Goal: Information Seeking & Learning: Find contact information

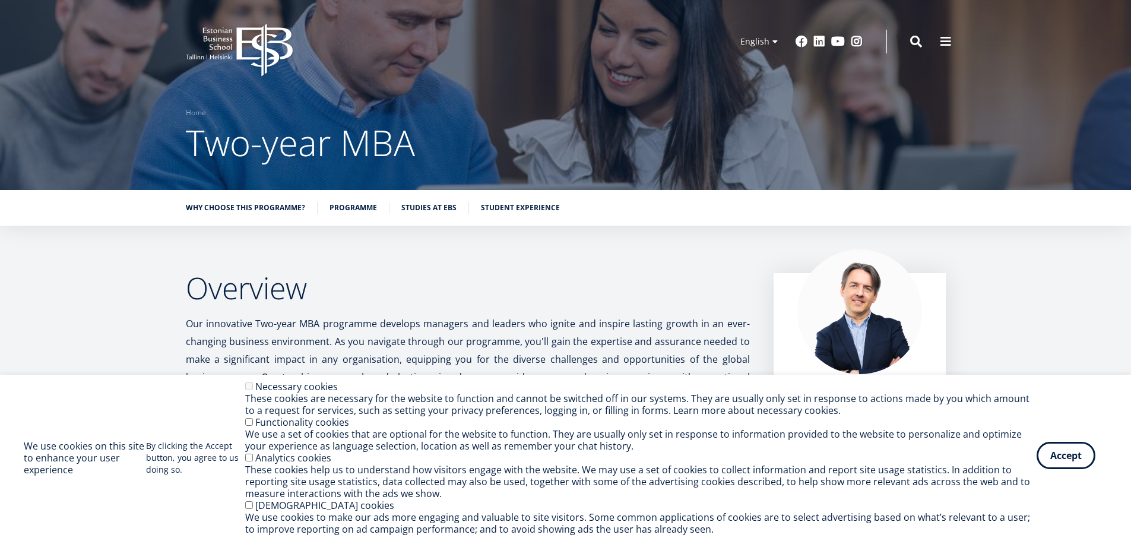
click at [1064, 452] on button "Accept" at bounding box center [1066, 455] width 59 height 27
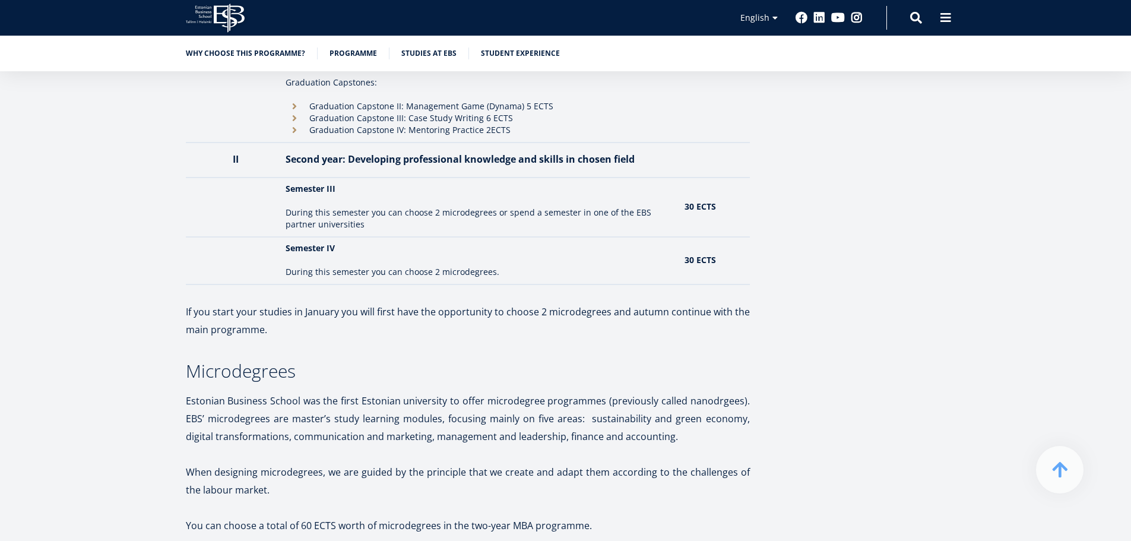
scroll to position [1247, 0]
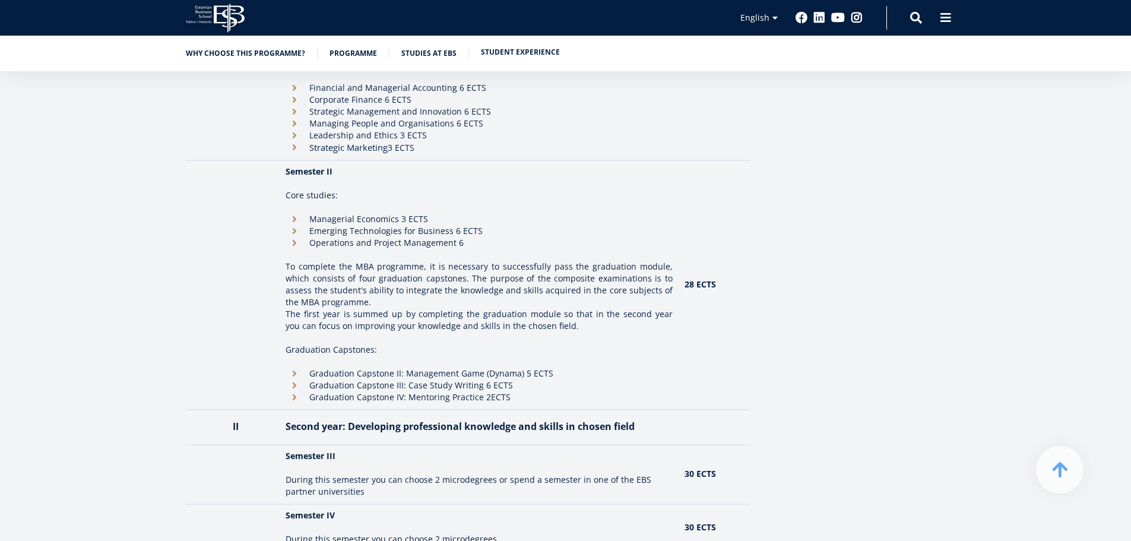
click at [525, 49] on link "Student experience" at bounding box center [520, 52] width 79 height 12
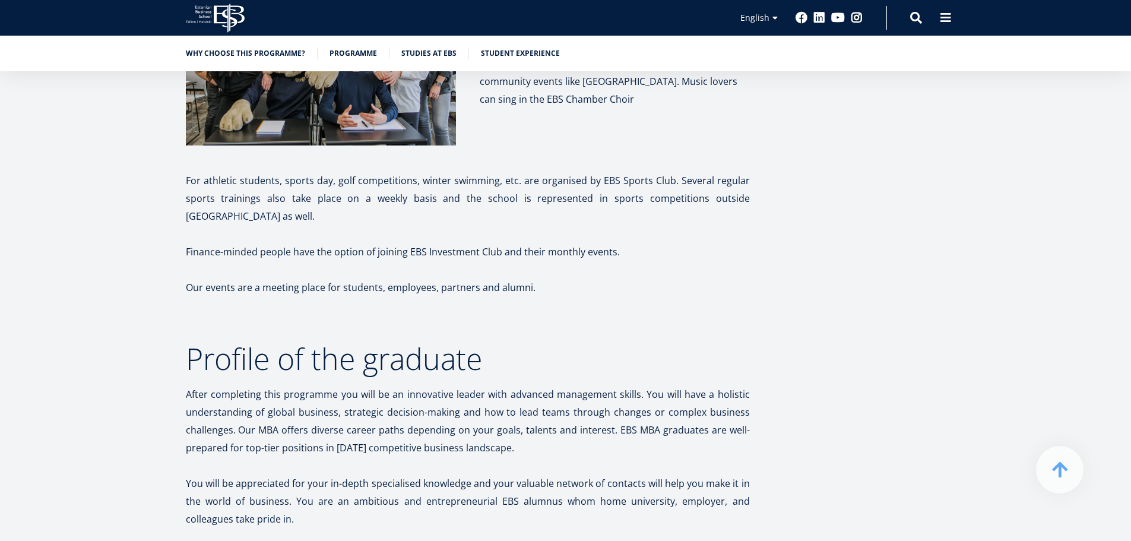
click at [346, 61] on ul "Why choose this programme? Programme Studies at EBS Student experience" at bounding box center [560, 56] width 772 height 18
click at [346, 53] on link "Programme" at bounding box center [352, 52] width 47 height 12
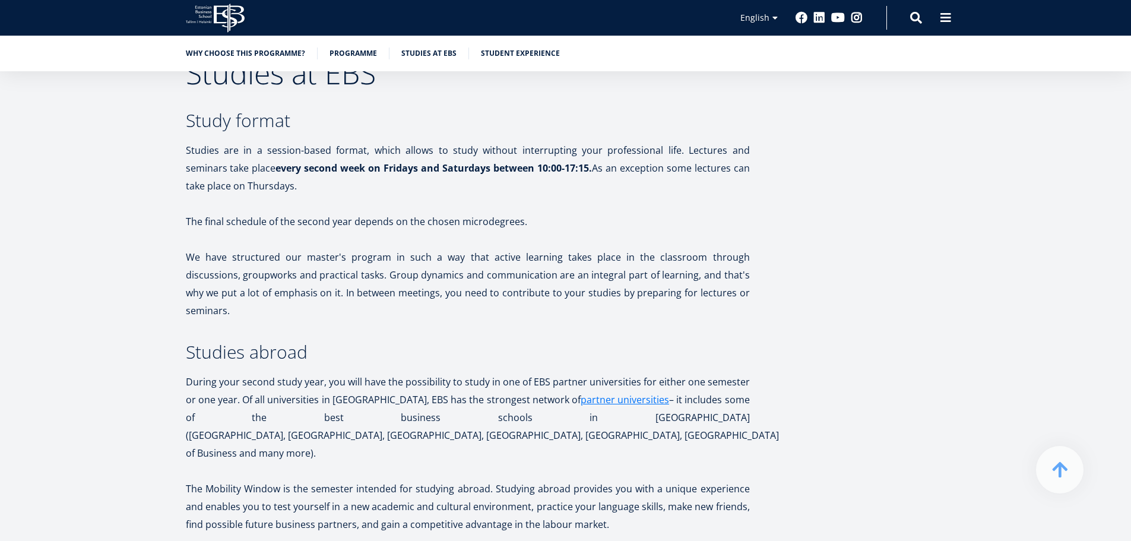
scroll to position [2031, 0]
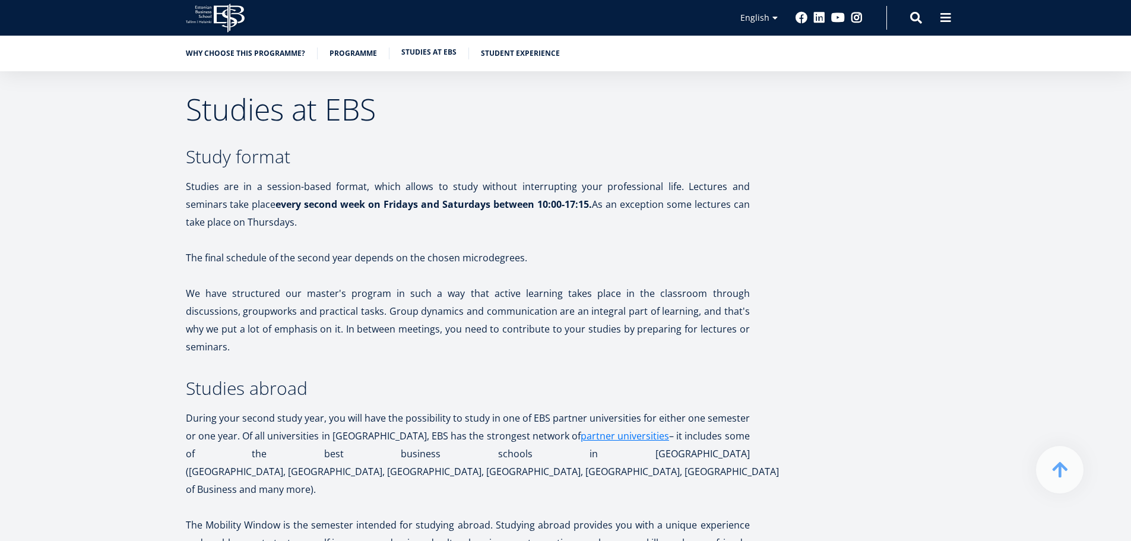
click at [419, 48] on link "Studies at EBS" at bounding box center [428, 52] width 55 height 12
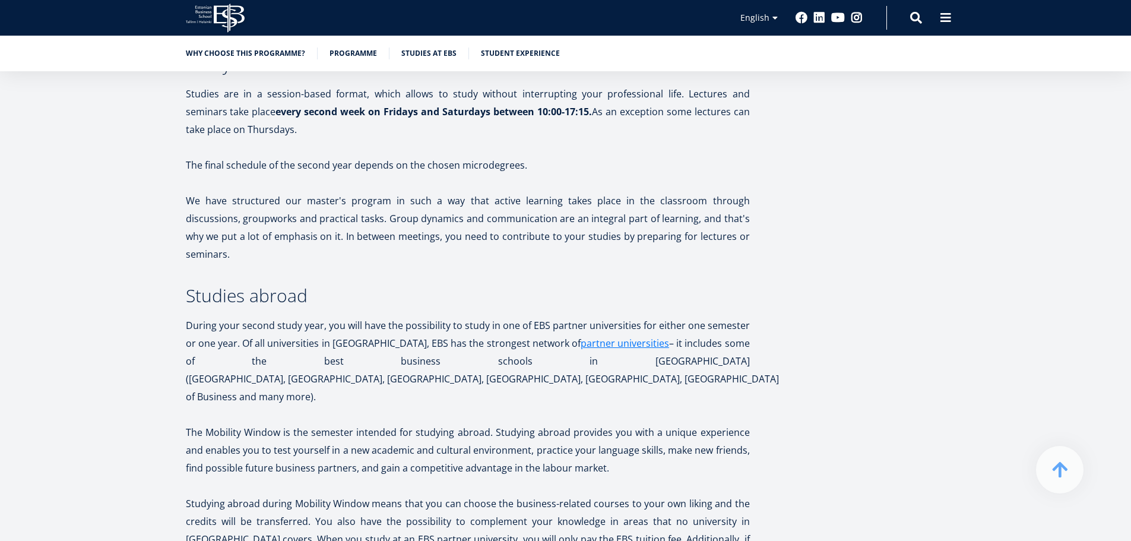
scroll to position [2458, 0]
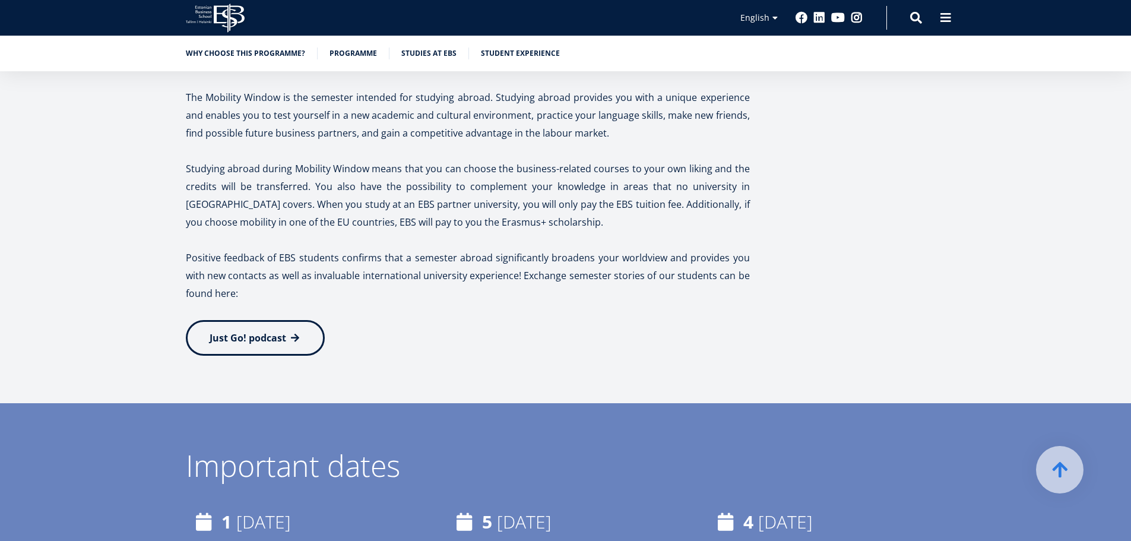
drag, startPoint x: 512, startPoint y: 39, endPoint x: 511, endPoint y: 45, distance: 6.2
click at [512, 39] on div "Why choose this programme? Programme Studies at EBS Student experience" at bounding box center [565, 54] width 1131 height 36
click at [509, 52] on link "Student experience" at bounding box center [520, 52] width 79 height 12
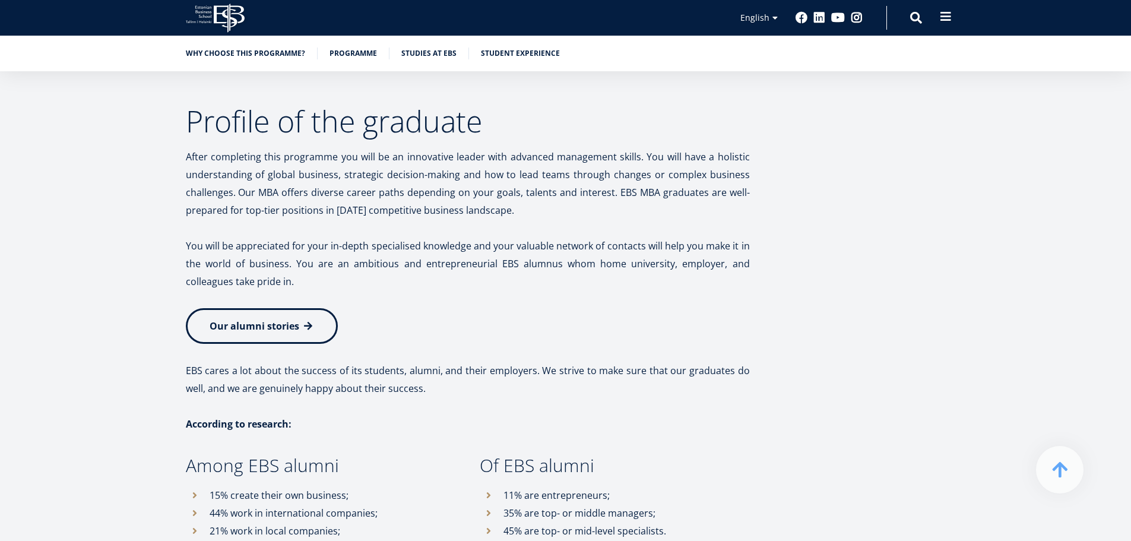
click at [952, 15] on button at bounding box center [946, 17] width 24 height 24
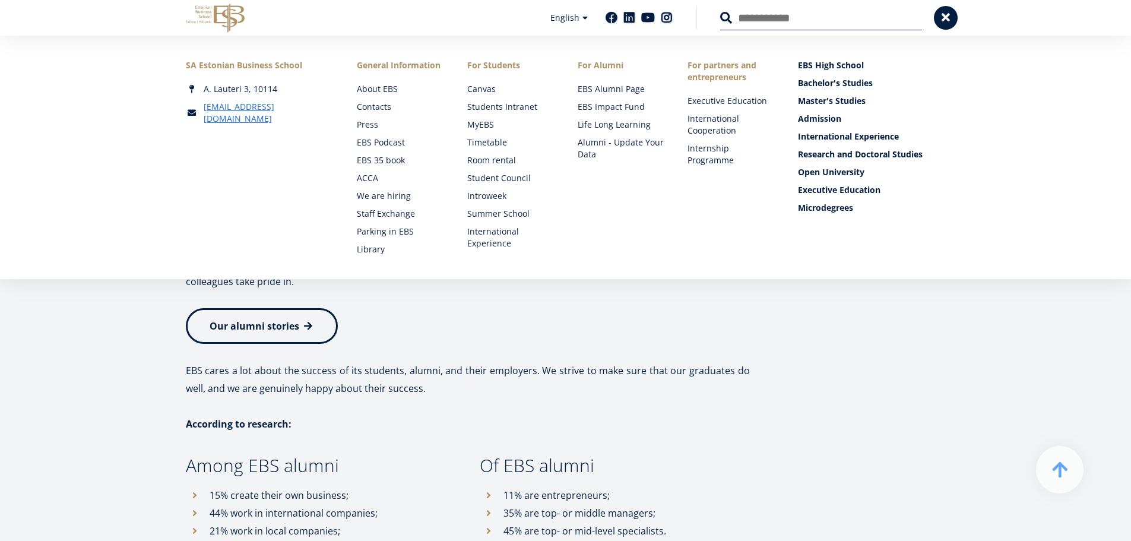
click at [396, 100] on ul "About EBS Contacts Press EBS Podcast EBS 35 book ACCA We are hiring Staff Excha…" at bounding box center [400, 169] width 87 height 172
click at [391, 103] on link "Contacts" at bounding box center [401, 107] width 87 height 12
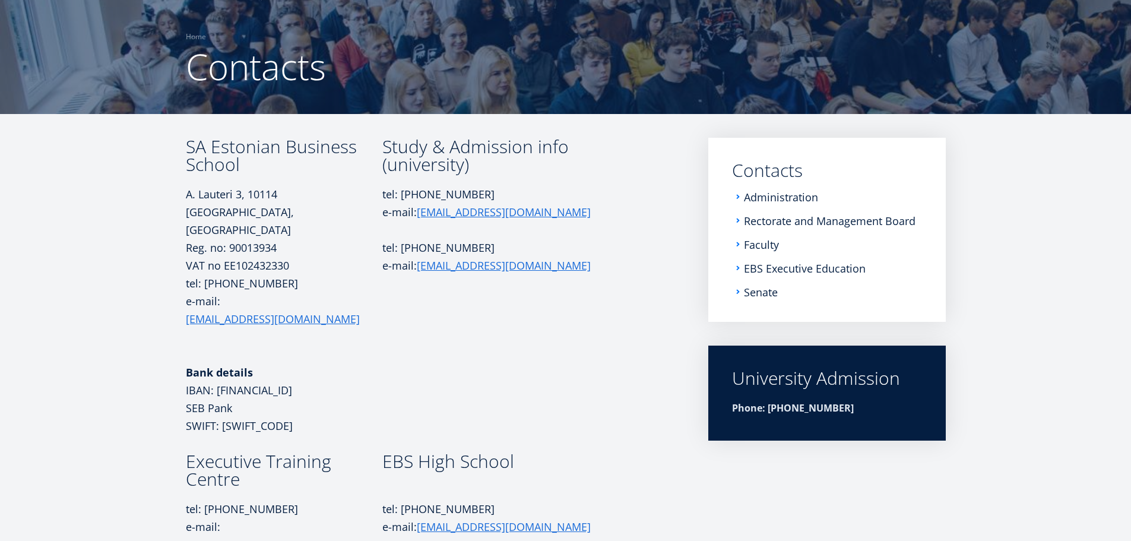
scroll to position [83, 0]
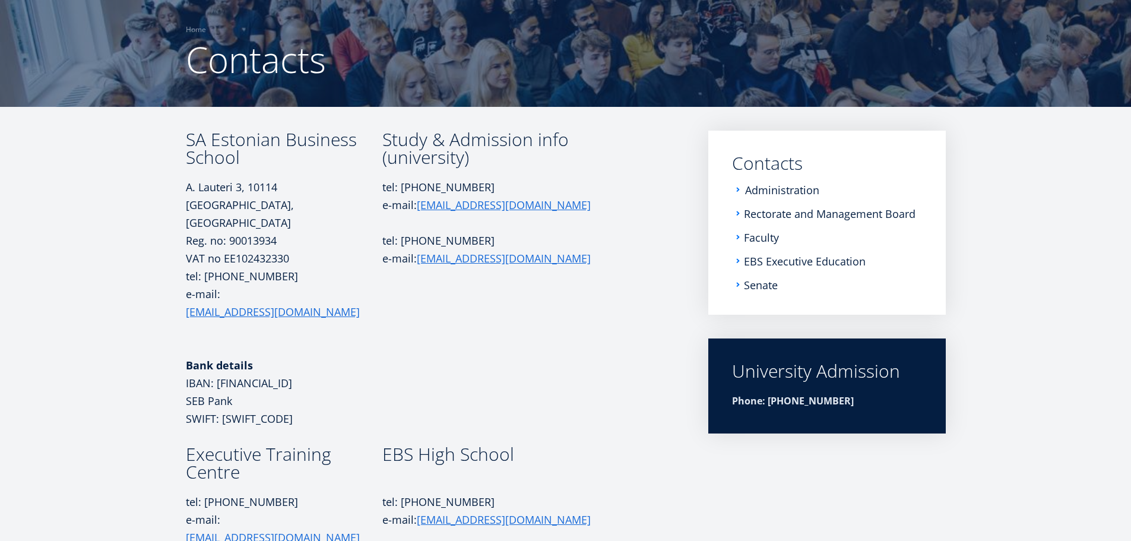
click at [790, 186] on link "Administration" at bounding box center [782, 190] width 74 height 12
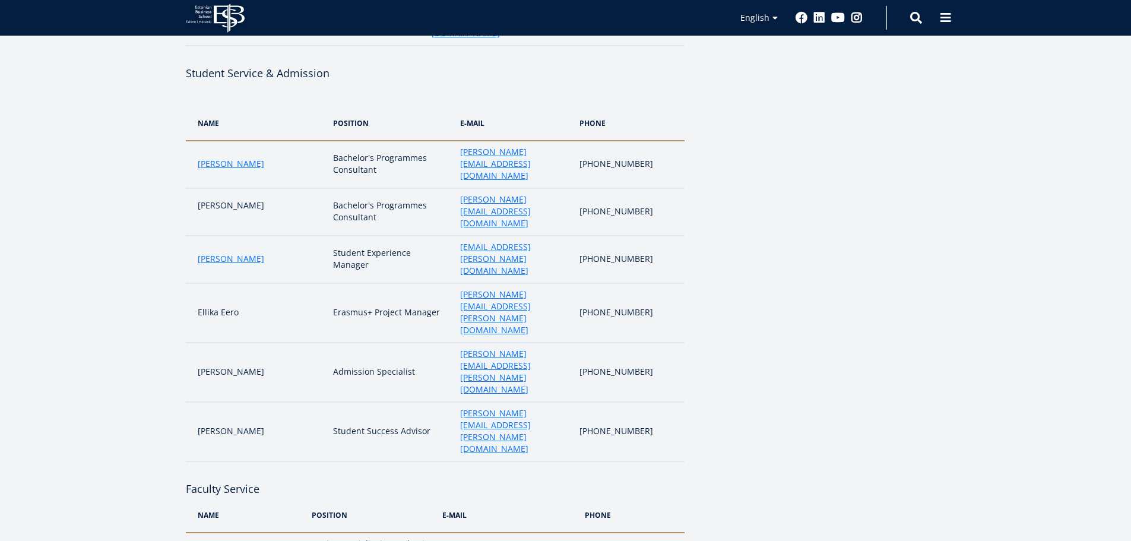
scroll to position [416, 0]
click at [242, 254] on link "Liina Reimann" at bounding box center [231, 260] width 66 height 12
click at [212, 159] on link "Maria Kottsova" at bounding box center [231, 165] width 66 height 12
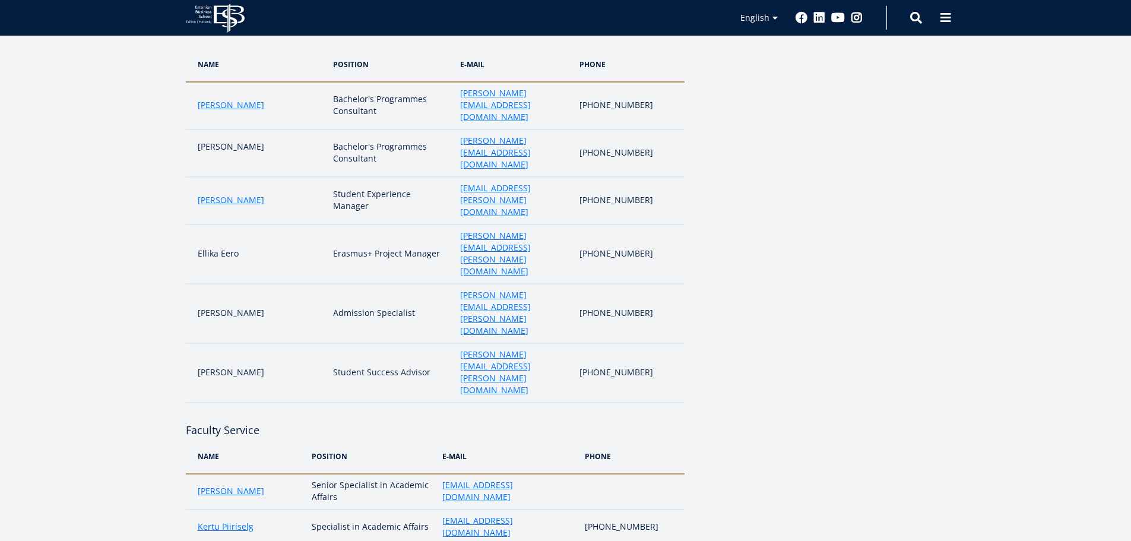
scroll to position [594, 0]
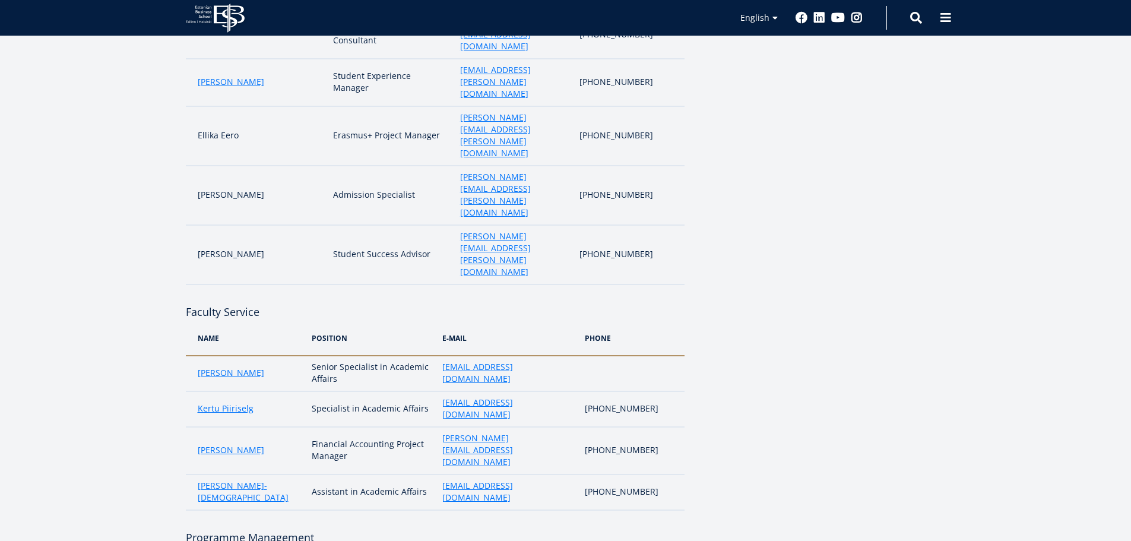
click at [238, 427] on td "Margit Kattai" at bounding box center [246, 450] width 120 height 47
click at [221, 444] on link "Margit Kattai" at bounding box center [231, 450] width 66 height 12
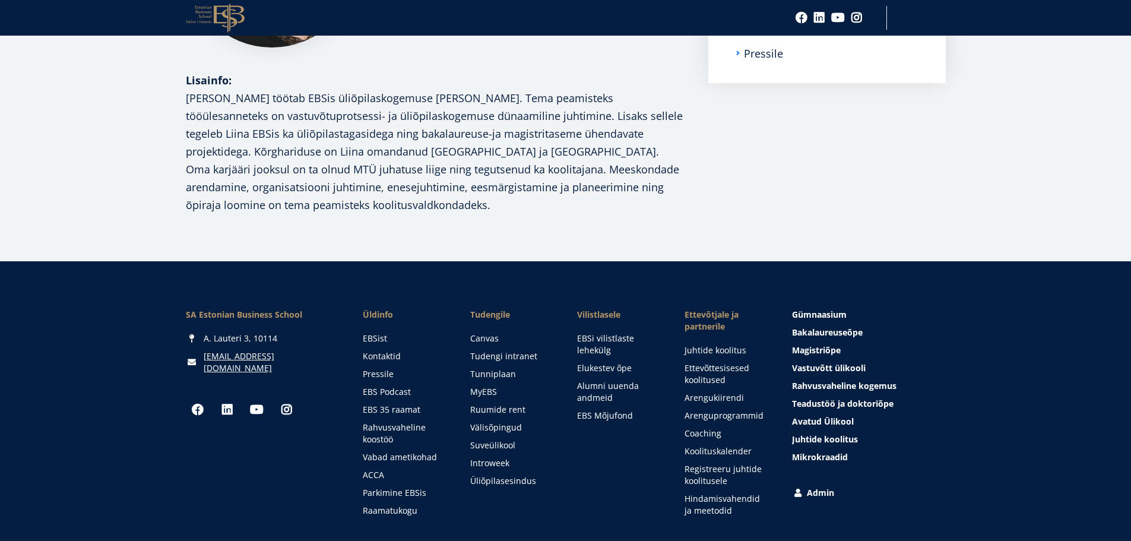
scroll to position [356, 0]
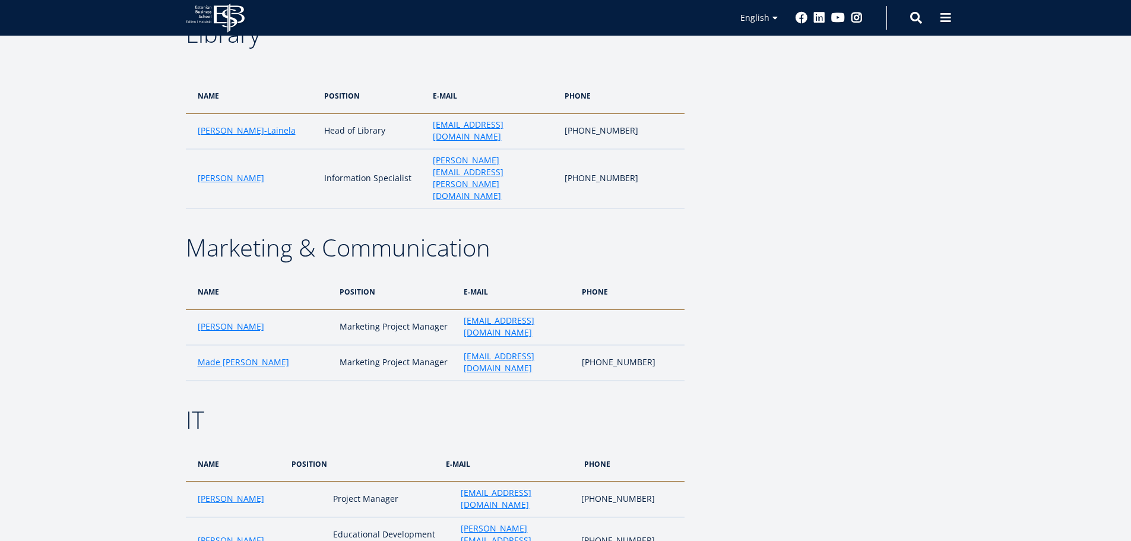
scroll to position [2339, 0]
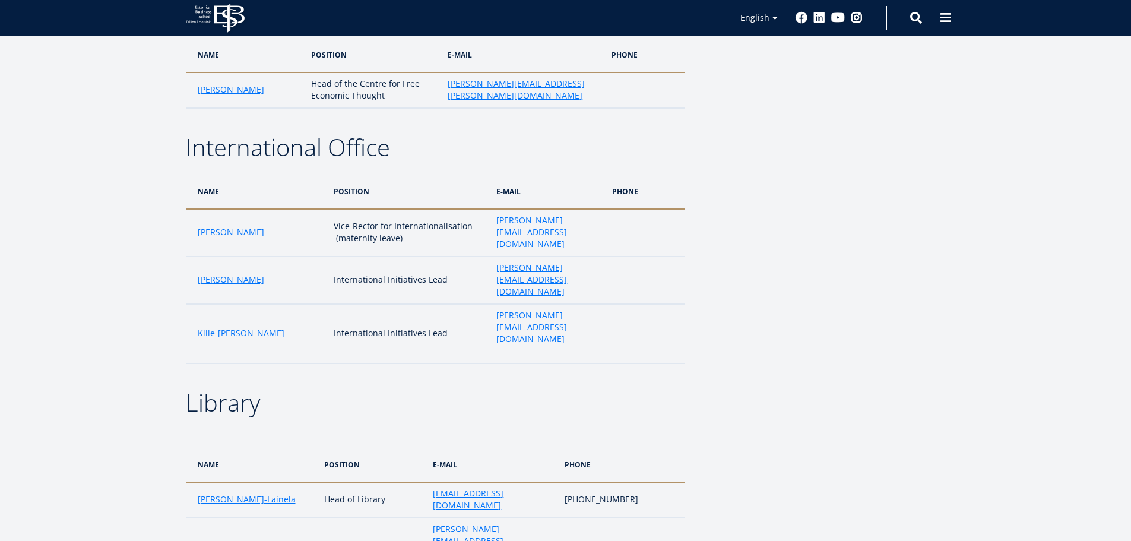
scroll to position [1805, 0]
